Goal: Information Seeking & Learning: Check status

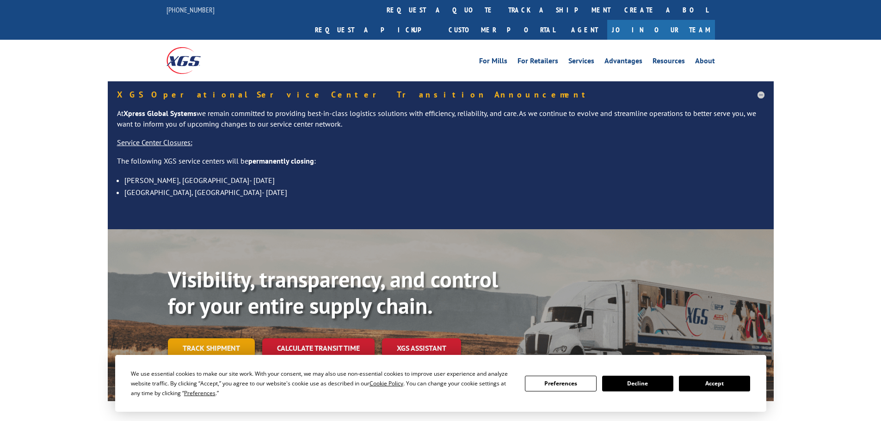
click at [238, 339] on link "Track shipment" at bounding box center [211, 348] width 87 height 19
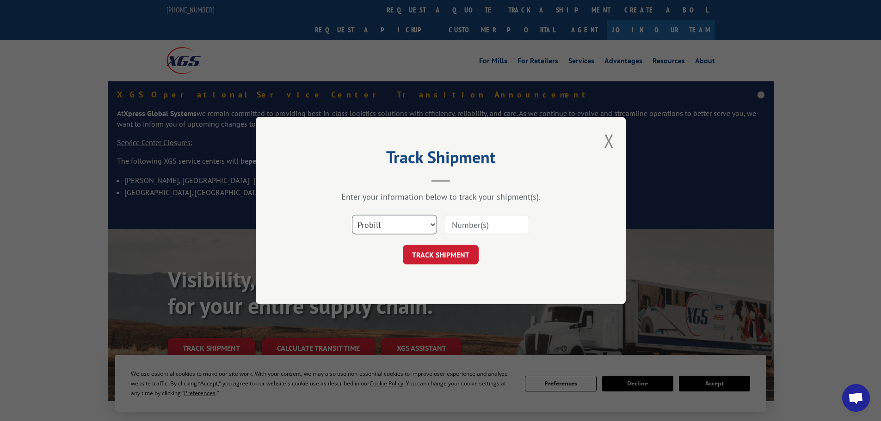
click at [382, 229] on select "Select category... Probill BOL PO" at bounding box center [394, 224] width 85 height 19
select select "bol"
click at [352, 215] on select "Select category... Probill BOL PO" at bounding box center [394, 224] width 85 height 19
click at [450, 225] on input at bounding box center [486, 224] width 85 height 19
paste input "5998546"
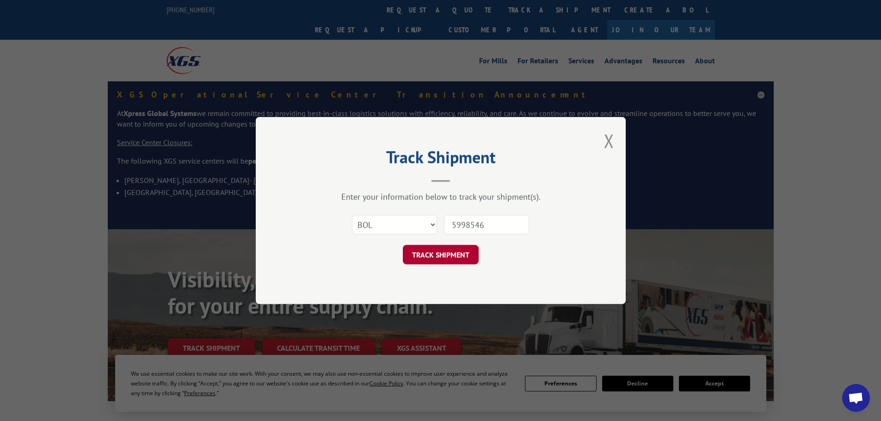
type input "5998546"
click at [437, 253] on button "TRACK SHIPMENT" at bounding box center [441, 254] width 76 height 19
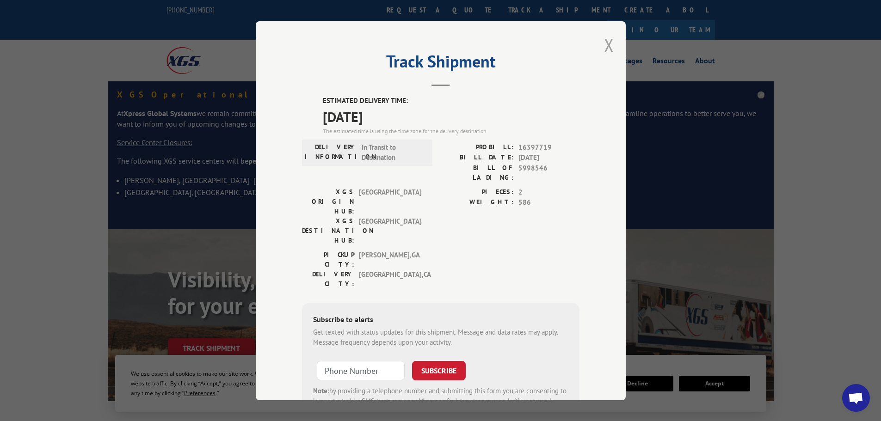
click at [609, 44] on button "Close modal" at bounding box center [609, 45] width 10 height 25
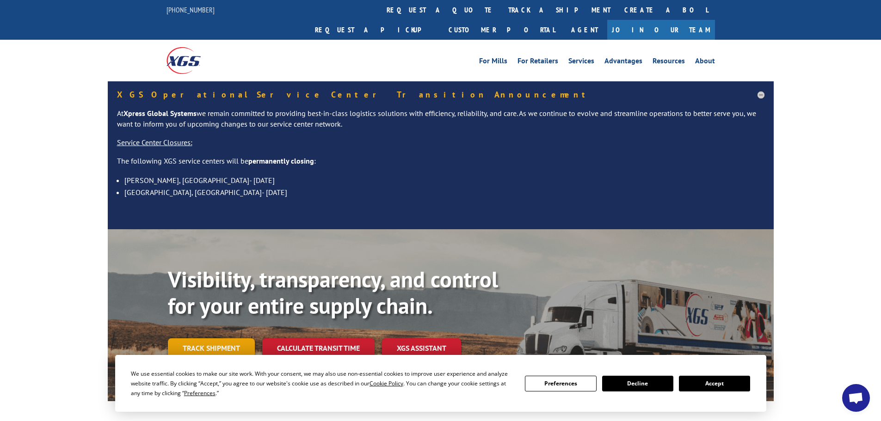
click at [219, 339] on link "Track shipment" at bounding box center [211, 348] width 87 height 19
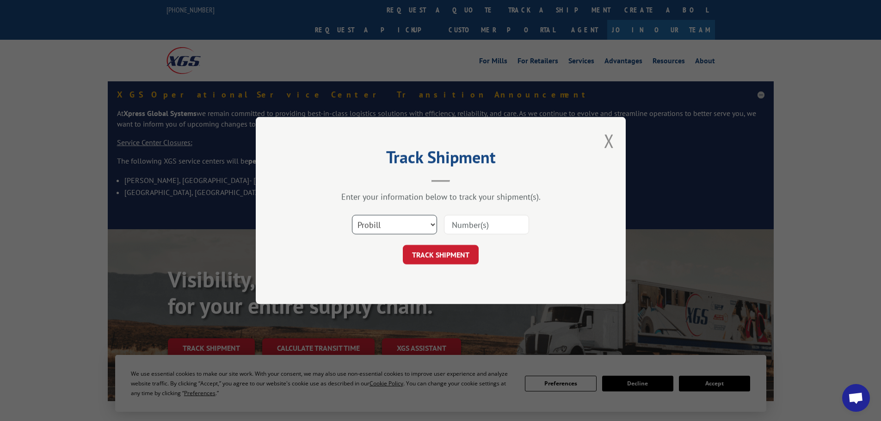
click at [383, 223] on select "Select category... Probill BOL PO" at bounding box center [394, 224] width 85 height 19
select select "bol"
click at [352, 215] on select "Select category... Probill BOL PO" at bounding box center [394, 224] width 85 height 19
click at [457, 224] on input at bounding box center [486, 224] width 85 height 19
paste input "438392"
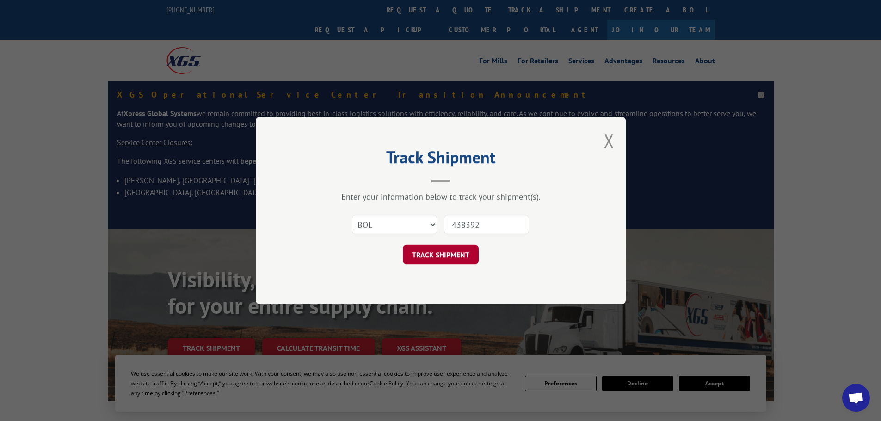
type input "438392"
click at [435, 255] on button "TRACK SHIPMENT" at bounding box center [441, 254] width 76 height 19
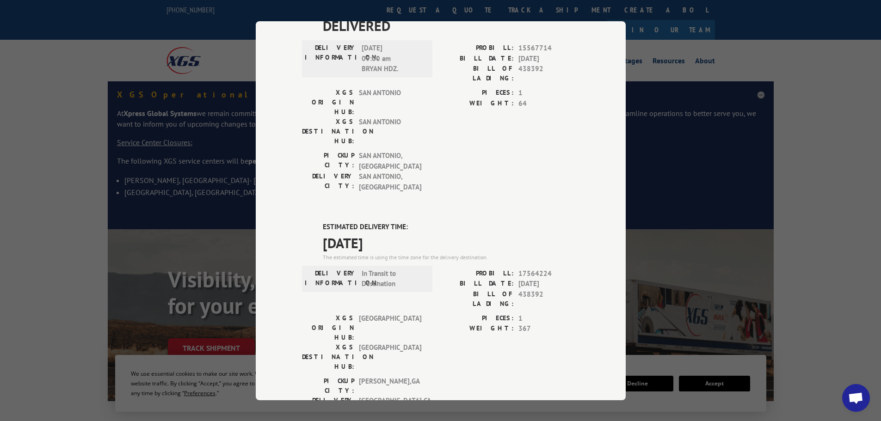
scroll to position [489, 0]
